Goal: Find specific page/section: Find specific page/section

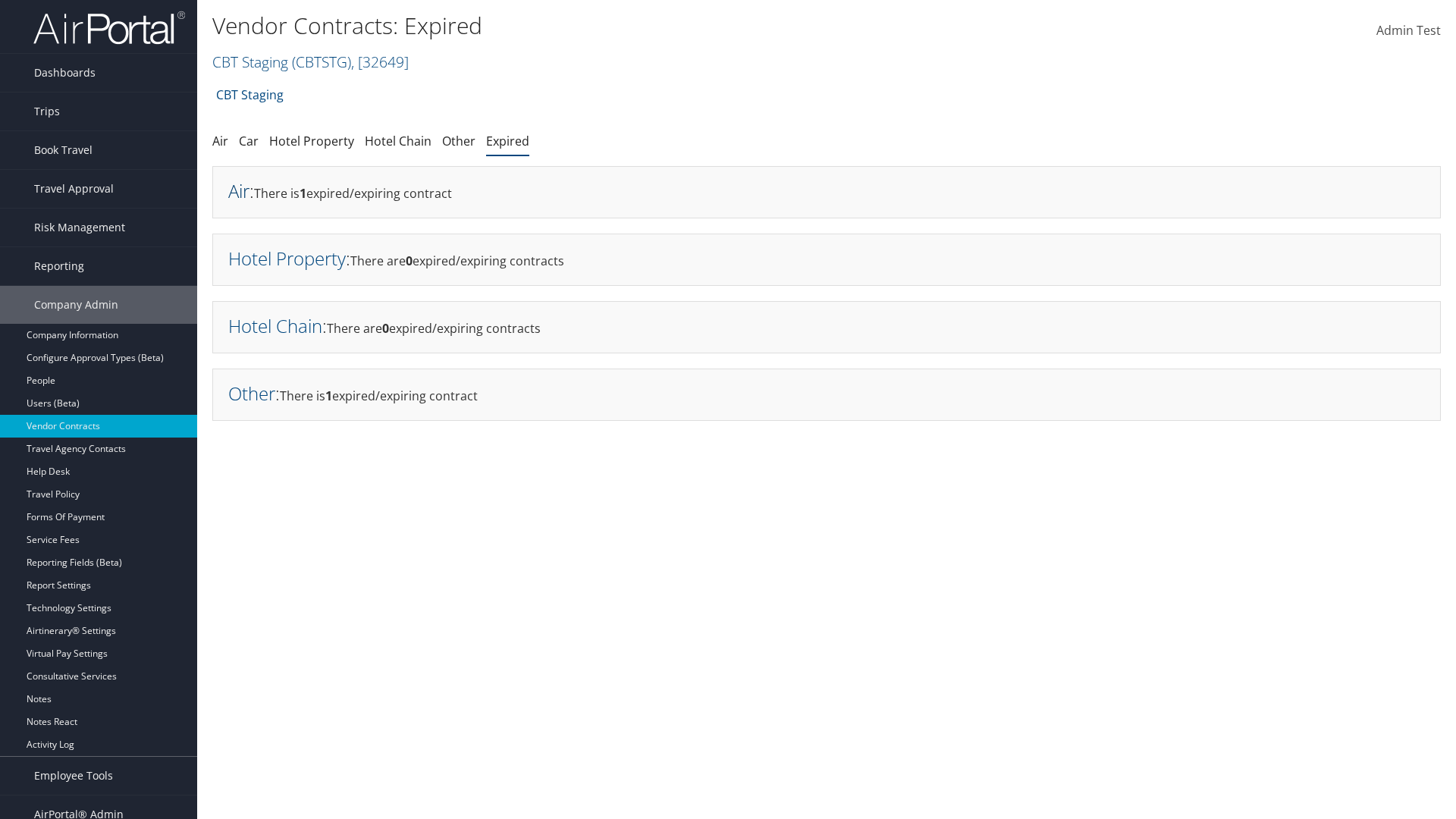
click at [239, 190] on link "Air" at bounding box center [239, 191] width 21 height 25
click at [286, 258] on link "Hotel Property" at bounding box center [287, 258] width 117 height 25
click at [276, 325] on link "Hotel Chain" at bounding box center [275, 325] width 94 height 25
